Goal: Information Seeking & Learning: Learn about a topic

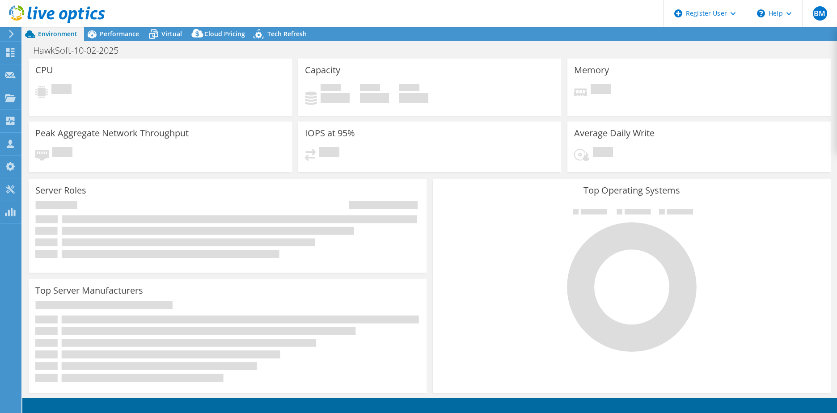
select select "USD"
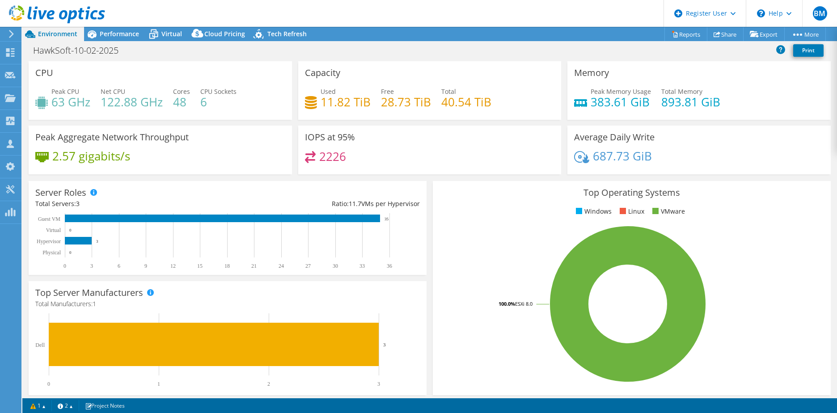
click at [544, 17] on header "BM Dell User [PERSON_NAME] [EMAIL_ADDRESS][PERSON_NAME][DOMAIN_NAME] Dell My Pr…" at bounding box center [418, 13] width 837 height 27
click at [469, 141] on div "IOPS at 95% 2226" at bounding box center [429, 150] width 263 height 49
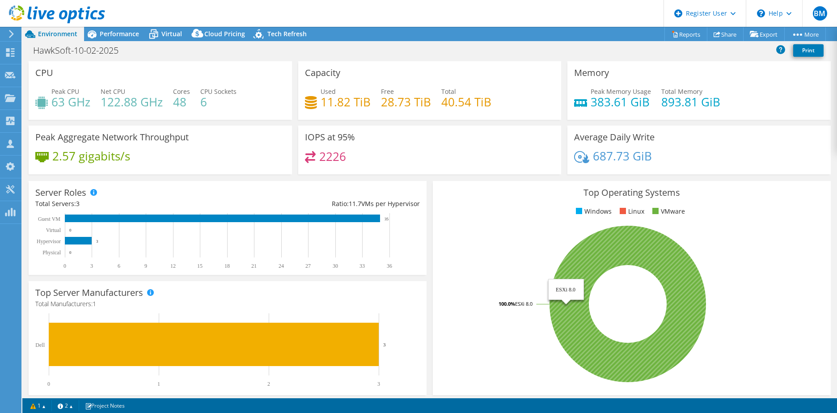
click at [560, 305] on icon at bounding box center [627, 304] width 156 height 156
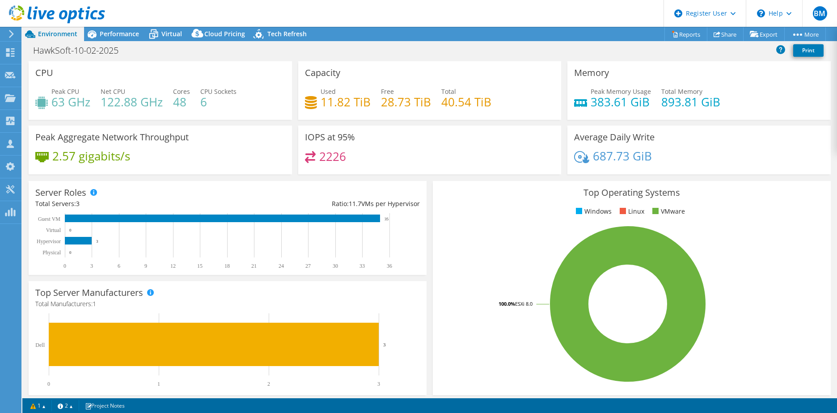
click at [373, 175] on div "IOPS at 95% 2226" at bounding box center [429, 153] width 269 height 55
drag, startPoint x: 317, startPoint y: 101, endPoint x: 374, endPoint y: 110, distance: 56.9
click at [374, 110] on div "Used 11.82 TiB Free 28.73 TiB Total 40.54 TiB" at bounding box center [430, 101] width 250 height 29
drag, startPoint x: 374, startPoint y: 110, endPoint x: 383, endPoint y: 120, distance: 14.2
click at [383, 120] on div "Capacity Used 11.82 TiB Free 28.73 TiB Total 40.54 TiB" at bounding box center [429, 93] width 269 height 64
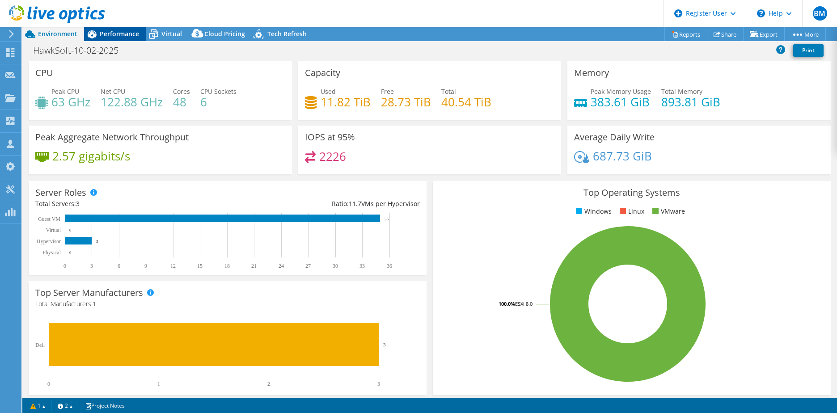
click at [119, 34] on span "Performance" at bounding box center [119, 33] width 39 height 8
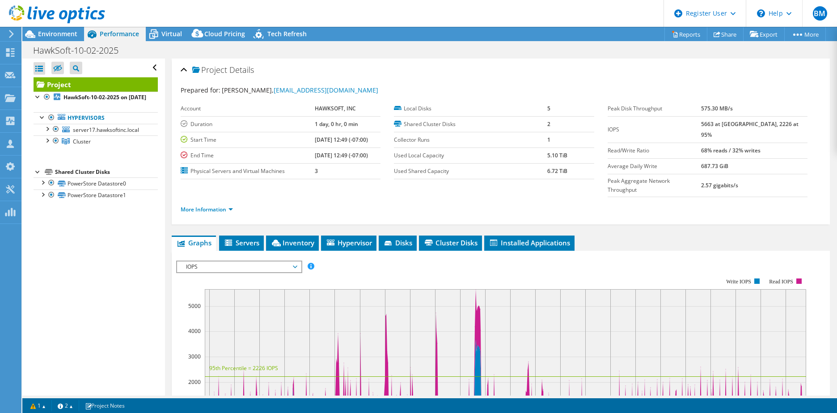
click at [424, 47] on div "HawkSoft-10-02-2025 Print" at bounding box center [429, 50] width 814 height 17
click at [46, 133] on div at bounding box center [46, 128] width 9 height 9
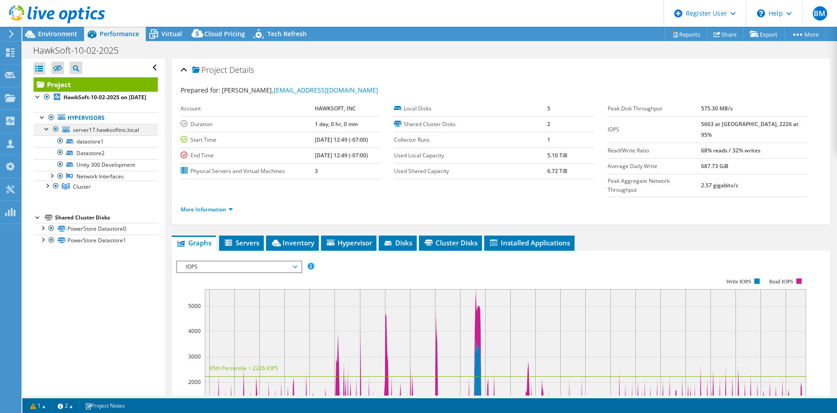
click at [46, 133] on div at bounding box center [46, 128] width 9 height 9
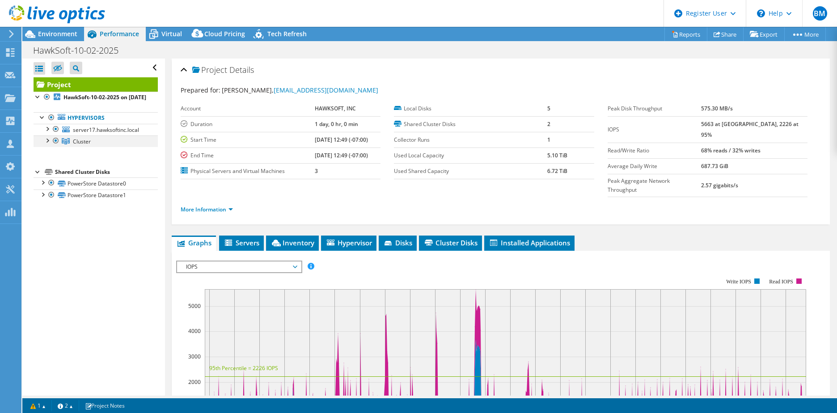
click at [46, 144] on div at bounding box center [46, 139] width 9 height 9
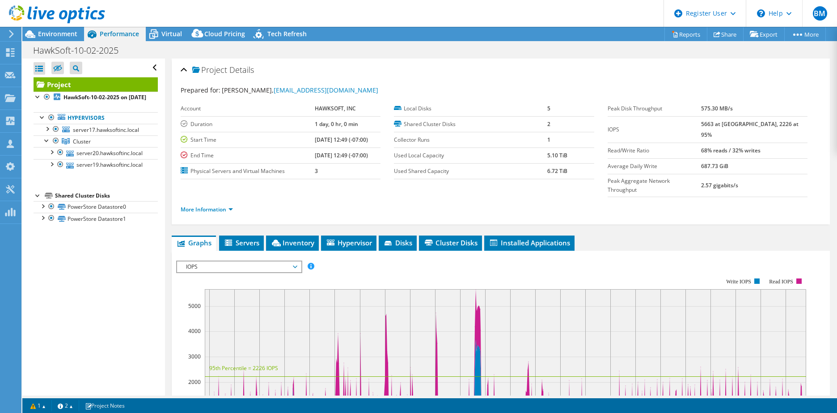
click at [479, 48] on div "HawkSoft-10-02-2025 Print" at bounding box center [429, 50] width 814 height 17
drag, startPoint x: 565, startPoint y: 169, endPoint x: 542, endPoint y: 161, distance: 24.2
click at [542, 161] on tbody "Local Disks 5 Shared Cluster Disks 2 Collector Runs 1 Used Local Capacity 5.10 …" at bounding box center [494, 140] width 200 height 78
drag, startPoint x: 542, startPoint y: 161, endPoint x: 543, endPoint y: 176, distance: 15.2
click at [547, 176] on td "6.72 TiB" at bounding box center [570, 171] width 46 height 16
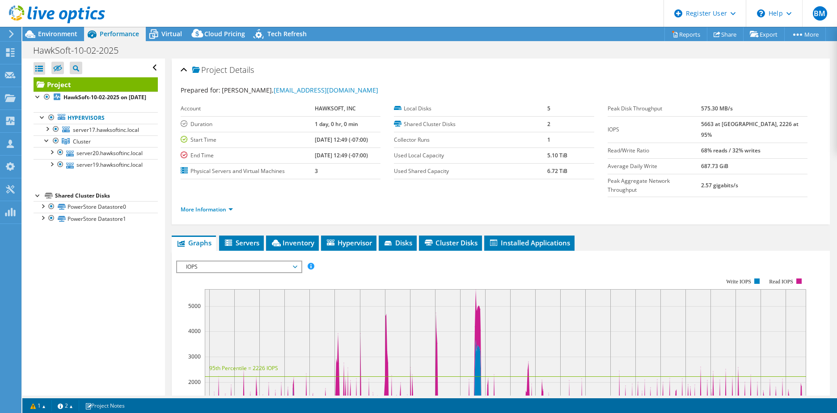
drag, startPoint x: 559, startPoint y: 171, endPoint x: 536, endPoint y: 167, distance: 23.5
click at [536, 167] on tr "Used Shared Capacity 6.72 TiB" at bounding box center [494, 171] width 200 height 16
drag, startPoint x: 536, startPoint y: 167, endPoint x: 552, endPoint y: 190, distance: 27.9
click at [552, 202] on ul "More Information" at bounding box center [501, 208] width 640 height 12
drag, startPoint x: 563, startPoint y: 156, endPoint x: 522, endPoint y: 154, distance: 41.2
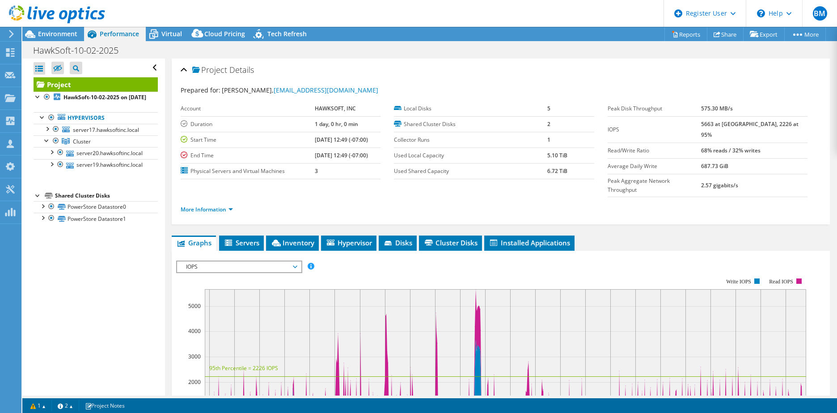
click at [522, 154] on tr "Used Local Capacity 5.10 TiB" at bounding box center [494, 155] width 200 height 16
drag, startPoint x: 522, startPoint y: 154, endPoint x: 501, endPoint y: 202, distance: 52.9
click at [501, 202] on div "More Information" at bounding box center [501, 209] width 640 height 25
click at [168, 38] on div "Virtual" at bounding box center [167, 34] width 43 height 14
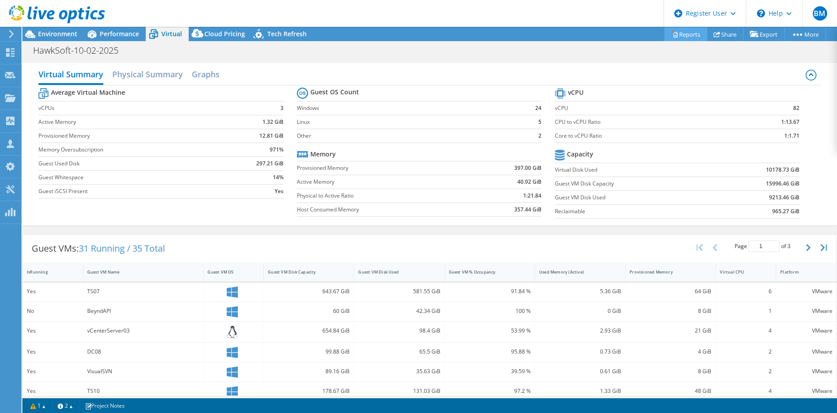
click at [689, 32] on link "Reports" at bounding box center [685, 34] width 43 height 14
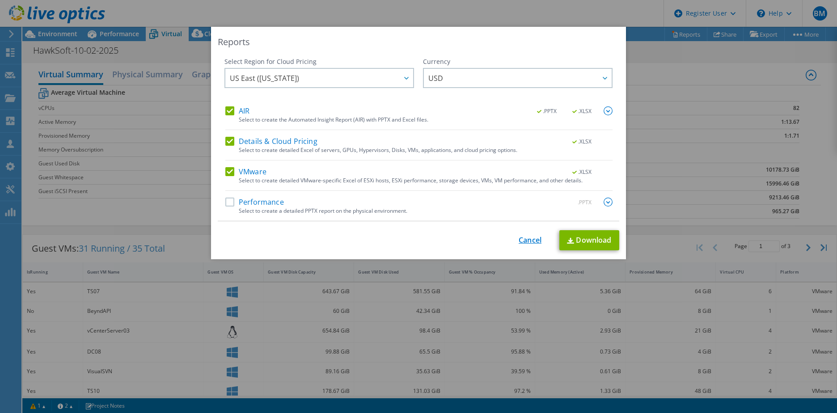
click at [528, 243] on link "Cancel" at bounding box center [529, 240] width 23 height 8
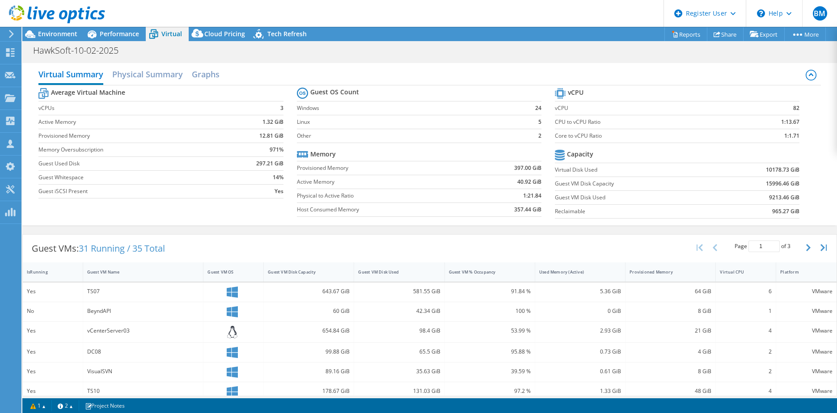
click at [562, 226] on div "Virtual Summary Physical Summary Graphs Average Virtual Machine vCPUs 3 Active …" at bounding box center [429, 144] width 814 height 171
click at [127, 38] on div "Performance" at bounding box center [115, 34] width 62 height 14
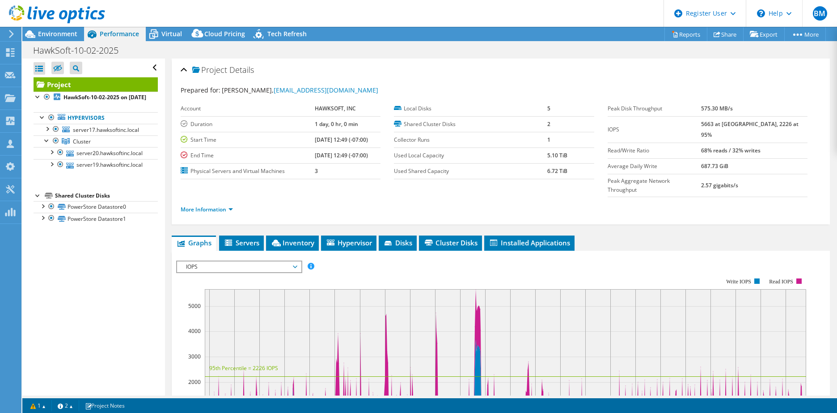
drag, startPoint x: 570, startPoint y: 154, endPoint x: 539, endPoint y: 151, distance: 31.0
click at [539, 151] on tr "Used Local Capacity 5.10 TiB" at bounding box center [494, 155] width 200 height 16
click at [501, 51] on div "HawkSoft-10-02-2025 Print" at bounding box center [429, 50] width 814 height 17
click at [434, 51] on div "HawkSoft-10-02-2025 Print" at bounding box center [429, 50] width 814 height 17
click at [449, 40] on div "Project Actions Project Actions Reports Share Export vSAN ReadyNode Sizer" at bounding box center [429, 34] width 814 height 14
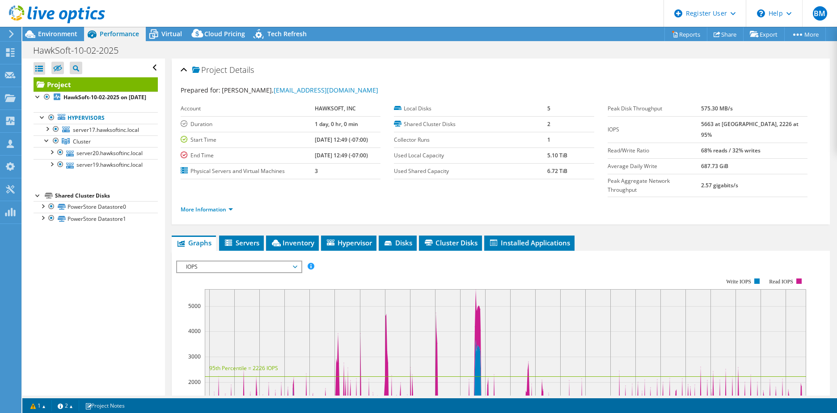
drag, startPoint x: 564, startPoint y: 155, endPoint x: 534, endPoint y: 155, distance: 30.4
click at [534, 155] on tr "Used Local Capacity 5.10 TiB" at bounding box center [494, 155] width 200 height 16
drag, startPoint x: 534, startPoint y: 155, endPoint x: 531, endPoint y: 47, distance: 107.3
click at [531, 47] on div "HawkSoft-10-02-2025 Print" at bounding box center [429, 50] width 814 height 17
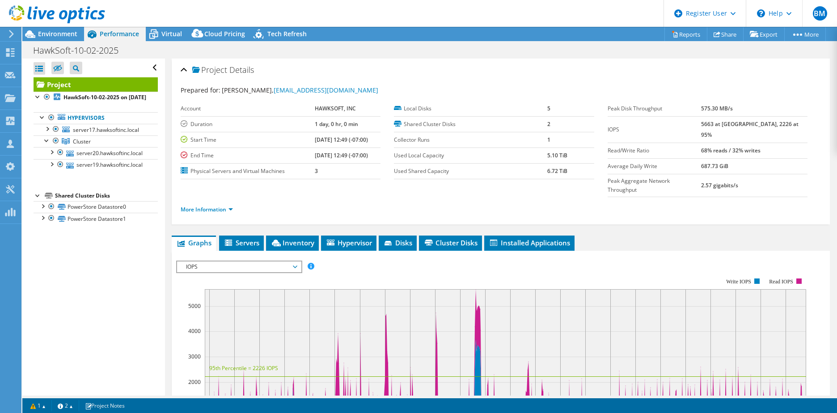
click at [226, 49] on div "HawkSoft-10-02-2025 Print" at bounding box center [429, 50] width 814 height 17
click at [68, 37] on span "Environment" at bounding box center [57, 33] width 39 height 8
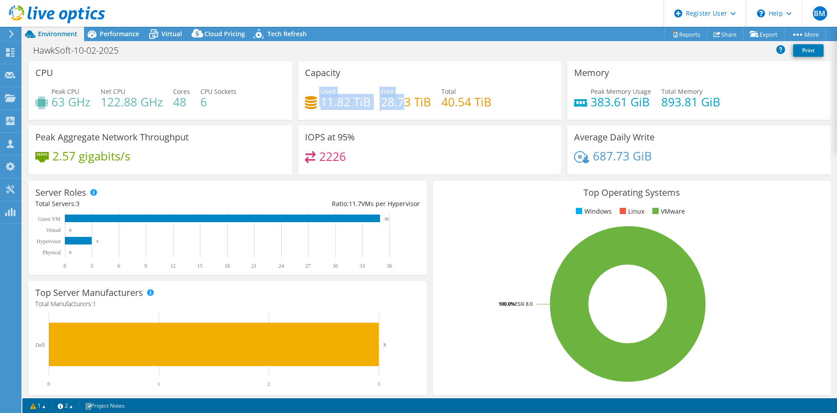
drag, startPoint x: 305, startPoint y: 93, endPoint x: 398, endPoint y: 103, distance: 93.9
click at [398, 103] on div "Used 11.82 TiB Free 28.73 TiB Total 40.54 TiB" at bounding box center [430, 101] width 250 height 29
click at [398, 103] on h4 "28.73 TiB" at bounding box center [406, 102] width 50 height 10
click at [442, 256] on rect at bounding box center [627, 304] width 376 height 156
click at [120, 42] on div "HawkSoft-10-02-2025 Print" at bounding box center [429, 50] width 814 height 17
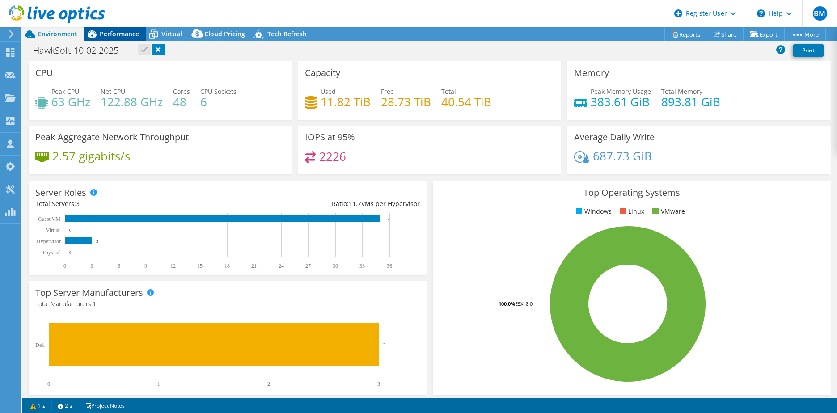
click at [122, 38] on div "Performance" at bounding box center [115, 34] width 62 height 14
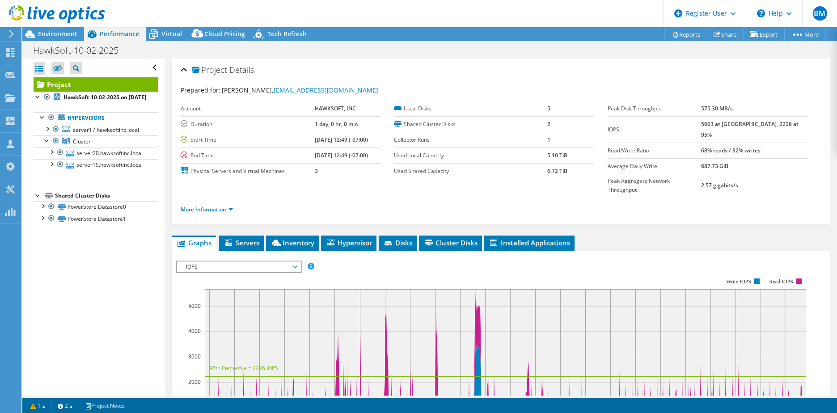
click at [497, 52] on div "HawkSoft-10-02-2025 Print" at bounding box center [429, 50] width 814 height 17
drag, startPoint x: 539, startPoint y: 155, endPoint x: 572, endPoint y: 155, distance: 33.5
click at [572, 155] on tr "Used Local Capacity 5.10 TiB" at bounding box center [494, 155] width 200 height 16
drag, startPoint x: 572, startPoint y: 155, endPoint x: 539, endPoint y: 172, distance: 37.6
click at [539, 172] on tr "Used Shared Capacity 6.72 TiB" at bounding box center [494, 171] width 200 height 16
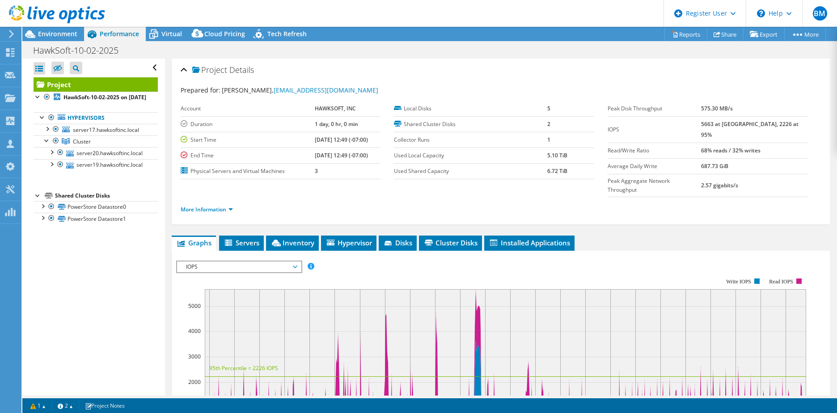
drag, startPoint x: 539, startPoint y: 172, endPoint x: 568, endPoint y: 60, distance: 115.7
click at [568, 60] on div "Project Details Prepared for: [PERSON_NAME], [EMAIL_ADDRESS][DOMAIN_NAME] Accou…" at bounding box center [501, 142] width 658 height 166
click at [675, 28] on link "Reports" at bounding box center [685, 34] width 43 height 14
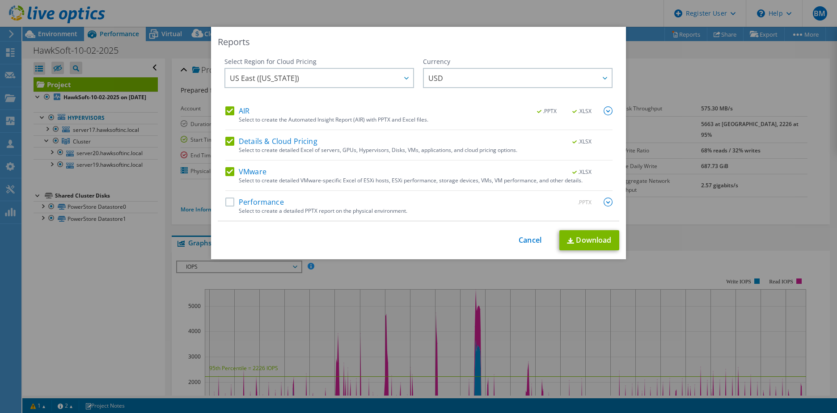
click at [448, 239] on div "This process may take a while, please wait... Cancel Download" at bounding box center [418, 240] width 401 height 20
click at [447, 239] on div "This process may take a while, please wait... Cancel Download" at bounding box center [418, 240] width 401 height 20
click at [518, 236] on link "Cancel" at bounding box center [529, 240] width 23 height 8
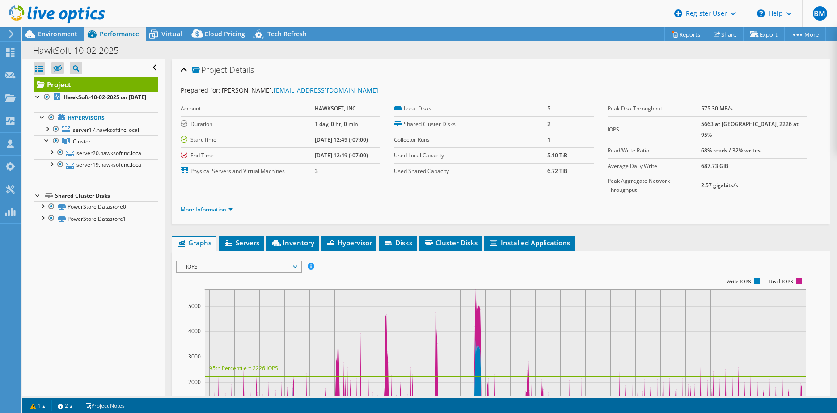
click at [616, 210] on div "Project Details Prepared for: [PERSON_NAME], [EMAIL_ADDRESS][DOMAIN_NAME] Accou…" at bounding box center [500, 343] width 671 height 569
click at [587, 51] on div "HawkSoft-10-02-2025 Print" at bounding box center [429, 50] width 814 height 17
click at [597, 52] on div "HawkSoft-10-02-2025 Print" at bounding box center [429, 50] width 814 height 17
drag, startPoint x: 564, startPoint y: 159, endPoint x: 543, endPoint y: 156, distance: 21.6
click at [547, 156] on td "5.10 TiB" at bounding box center [570, 155] width 46 height 16
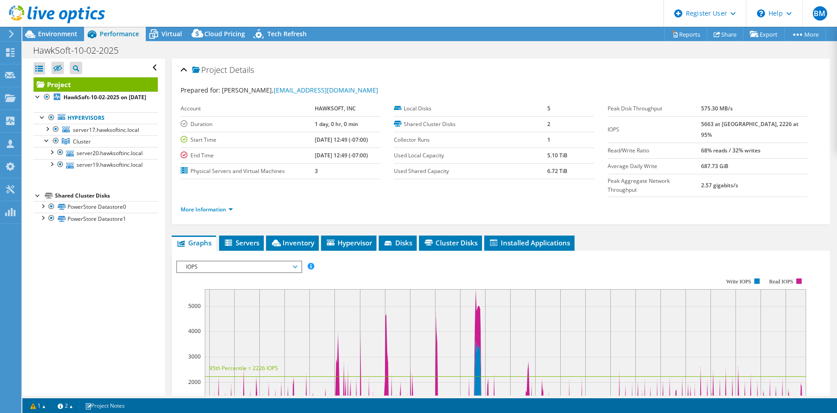
click at [570, 52] on div "HawkSoft-10-02-2025 Print" at bounding box center [429, 50] width 814 height 17
click at [562, 20] on header "BM Dell User [PERSON_NAME] [EMAIL_ADDRESS][PERSON_NAME][DOMAIN_NAME] Dell My Pr…" at bounding box center [418, 13] width 837 height 27
click at [562, 22] on header "BM Dell User [PERSON_NAME] [EMAIL_ADDRESS][PERSON_NAME][DOMAIN_NAME] Dell My Pr…" at bounding box center [418, 13] width 837 height 27
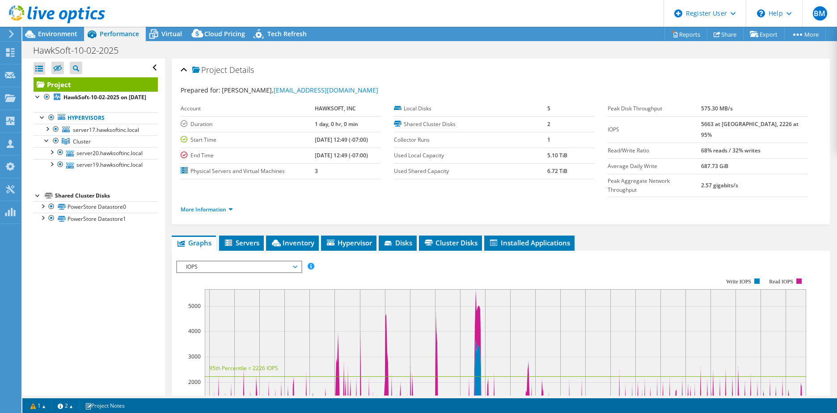
click at [562, 22] on header "BM Dell User [PERSON_NAME] [EMAIL_ADDRESS][PERSON_NAME][DOMAIN_NAME] Dell My Pr…" at bounding box center [418, 13] width 837 height 27
click at [452, 16] on header "BM Dell User [PERSON_NAME] [EMAIL_ADDRESS][PERSON_NAME][DOMAIN_NAME] Dell My Pr…" at bounding box center [418, 13] width 837 height 27
click at [542, 23] on header "BM Dell User [PERSON_NAME] [EMAIL_ADDRESS][PERSON_NAME][DOMAIN_NAME] Dell My Pr…" at bounding box center [418, 13] width 837 height 27
click at [514, 46] on div "HawkSoft-10-02-2025 Print" at bounding box center [429, 50] width 814 height 17
